Goal: Entertainment & Leisure: Consume media (video, audio)

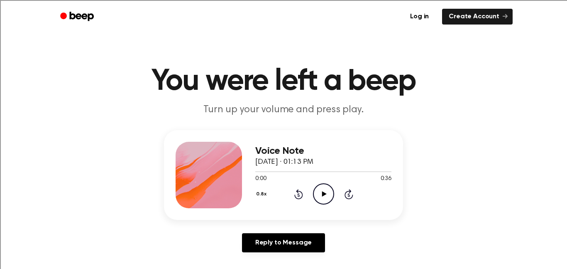
click at [325, 194] on icon at bounding box center [324, 193] width 5 height 5
click at [323, 185] on icon "Pause Audio" at bounding box center [323, 193] width 21 height 21
click at [292, 192] on div "0.8x Rewind 5 seconds Play Audio Skip 5 seconds" at bounding box center [323, 193] width 136 height 21
click at [299, 194] on icon "Rewind 5 seconds" at bounding box center [298, 193] width 9 height 11
click at [316, 196] on icon "Play Audio" at bounding box center [323, 193] width 21 height 21
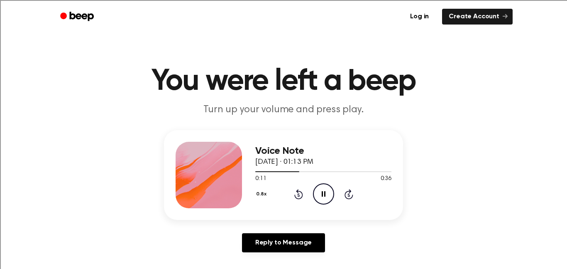
click at [320, 198] on icon "Pause Audio" at bounding box center [323, 193] width 21 height 21
click at [324, 196] on icon "Play Audio" at bounding box center [323, 193] width 21 height 21
click at [326, 195] on icon "Pause Audio" at bounding box center [323, 193] width 21 height 21
click at [324, 190] on icon "Play Audio" at bounding box center [323, 193] width 21 height 21
click at [323, 199] on icon "Pause Audio" at bounding box center [323, 193] width 21 height 21
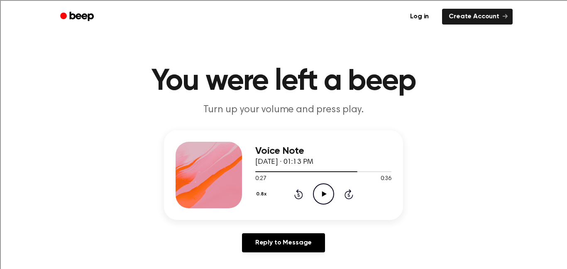
click at [321, 193] on icon "Play Audio" at bounding box center [323, 193] width 21 height 21
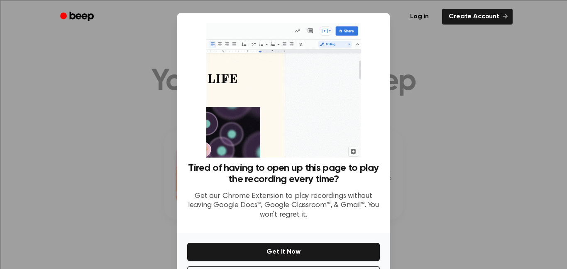
scroll to position [34, 0]
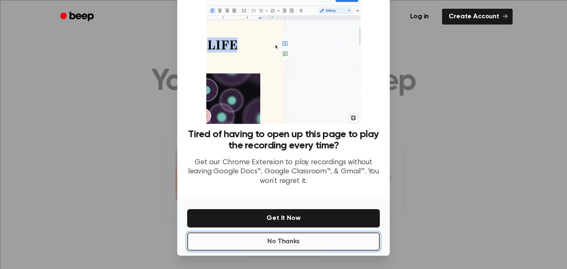
click at [344, 237] on button "No Thanks" at bounding box center [283, 241] width 193 height 18
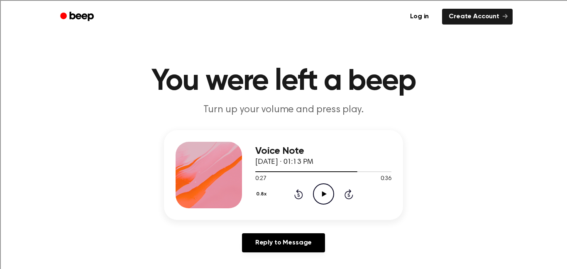
click at [320, 193] on icon "Play Audio" at bounding box center [323, 193] width 21 height 21
click at [321, 194] on icon "Pause Audio" at bounding box center [323, 193] width 21 height 21
click at [317, 199] on icon "Play Audio" at bounding box center [323, 193] width 21 height 21
click at [323, 199] on icon "Pause Audio" at bounding box center [323, 193] width 21 height 21
click at [325, 193] on icon "Play Audio" at bounding box center [323, 193] width 21 height 21
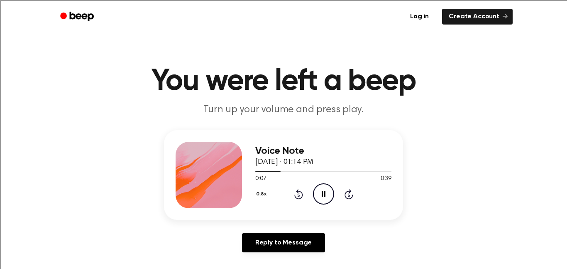
click at [325, 193] on icon at bounding box center [324, 193] width 4 height 5
click at [330, 192] on icon "Play Audio" at bounding box center [323, 193] width 21 height 21
click at [325, 197] on icon "Pause Audio" at bounding box center [323, 193] width 21 height 21
click at [320, 191] on icon "Play Audio" at bounding box center [323, 193] width 21 height 21
click at [328, 188] on icon "Pause Audio" at bounding box center [323, 193] width 21 height 21
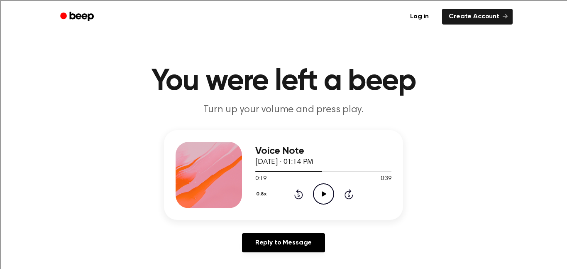
click at [324, 195] on icon "Play Audio" at bounding box center [323, 193] width 21 height 21
click at [329, 188] on icon "Pause Audio" at bounding box center [323, 193] width 21 height 21
click at [323, 194] on icon at bounding box center [324, 193] width 5 height 5
click at [324, 192] on icon "Play Audio" at bounding box center [323, 193] width 21 height 21
click at [324, 197] on icon "Pause Audio" at bounding box center [323, 193] width 21 height 21
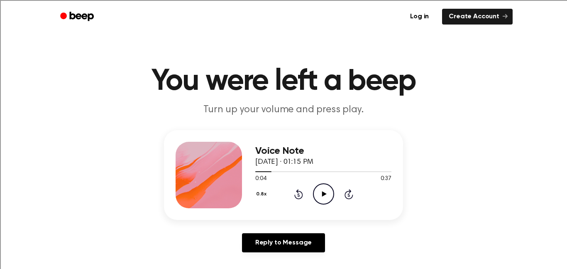
click at [320, 200] on icon "Play Audio" at bounding box center [323, 193] width 21 height 21
click at [319, 200] on icon "Pause Audio" at bounding box center [323, 193] width 21 height 21
click at [327, 193] on icon "Play Audio" at bounding box center [323, 193] width 21 height 21
click at [320, 198] on icon "Pause Audio" at bounding box center [323, 193] width 21 height 21
click at [319, 199] on icon "Play Audio" at bounding box center [323, 193] width 21 height 21
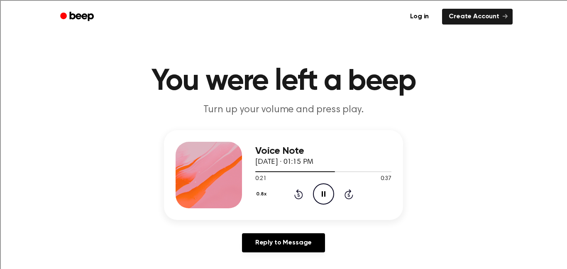
click at [325, 196] on icon "Pause Audio" at bounding box center [323, 193] width 21 height 21
click at [328, 189] on icon "Play Audio" at bounding box center [323, 193] width 21 height 21
click at [321, 194] on icon "Pause Audio" at bounding box center [323, 193] width 21 height 21
click at [321, 198] on icon "Play Audio" at bounding box center [323, 193] width 21 height 21
click at [322, 190] on icon "Play Audio" at bounding box center [323, 193] width 21 height 21
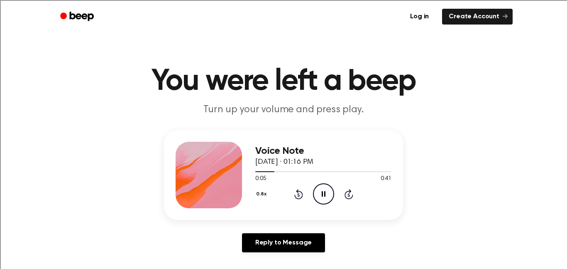
click at [320, 201] on icon "Pause Audio" at bounding box center [323, 193] width 21 height 21
click at [327, 194] on icon "Play Audio" at bounding box center [323, 193] width 21 height 21
click at [327, 194] on icon "Pause Audio" at bounding box center [323, 193] width 21 height 21
click at [327, 194] on icon "Play Audio" at bounding box center [323, 193] width 21 height 21
click at [319, 193] on icon "Pause Audio" at bounding box center [323, 193] width 21 height 21
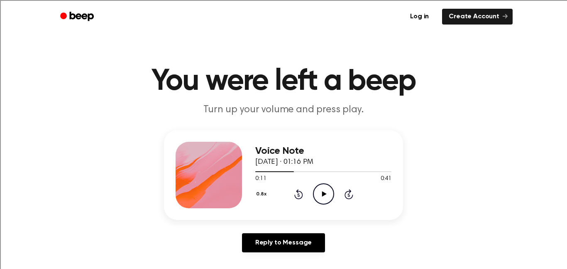
click at [318, 202] on icon "Play Audio" at bounding box center [323, 193] width 21 height 21
click at [318, 197] on icon "Pause Audio" at bounding box center [323, 193] width 21 height 21
click at [320, 200] on icon "Play Audio" at bounding box center [323, 193] width 21 height 21
click at [321, 200] on icon "Pause Audio" at bounding box center [323, 193] width 21 height 21
click at [326, 195] on icon "Play Audio" at bounding box center [323, 193] width 21 height 21
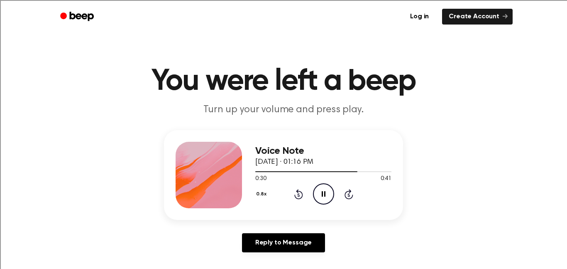
click at [326, 200] on icon "Pause Audio" at bounding box center [323, 193] width 21 height 21
click at [315, 196] on icon "Play Audio" at bounding box center [323, 193] width 21 height 21
